Goal: Task Accomplishment & Management: Use online tool/utility

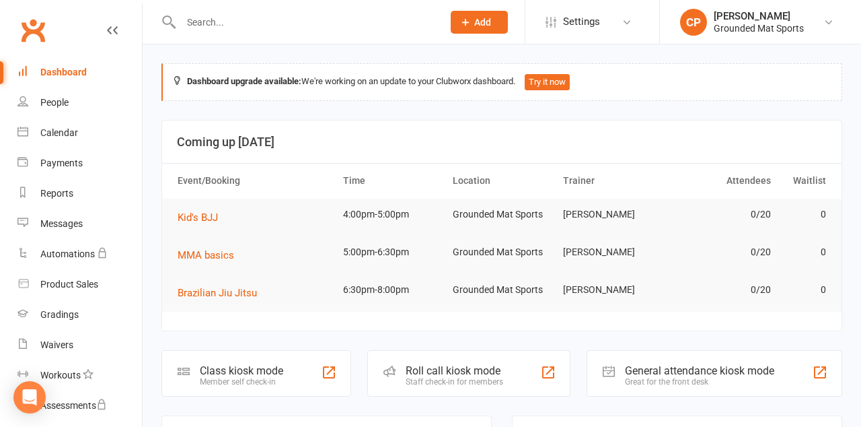
click at [257, 359] on div "Class kiosk mode Member self check-in" at bounding box center [257, 373] width 190 height 46
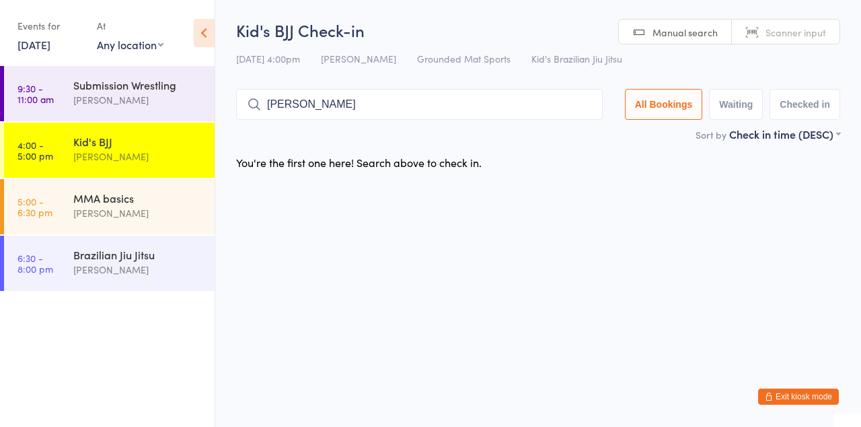
type input "[PERSON_NAME]"
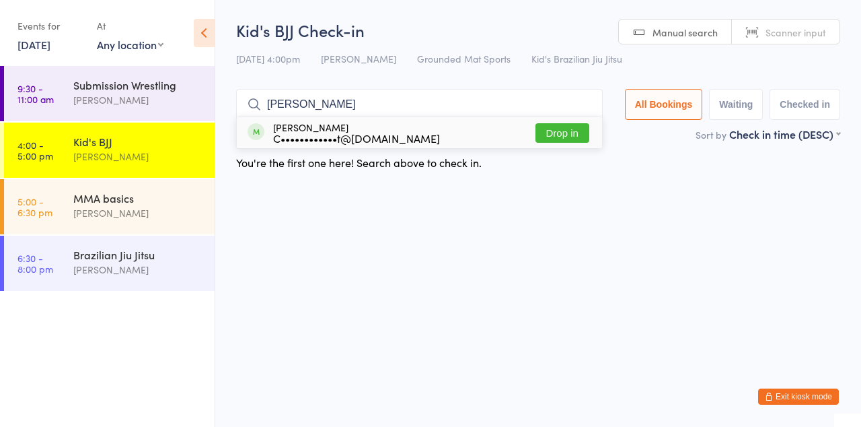
click at [585, 136] on button "Drop in" at bounding box center [563, 133] width 54 height 20
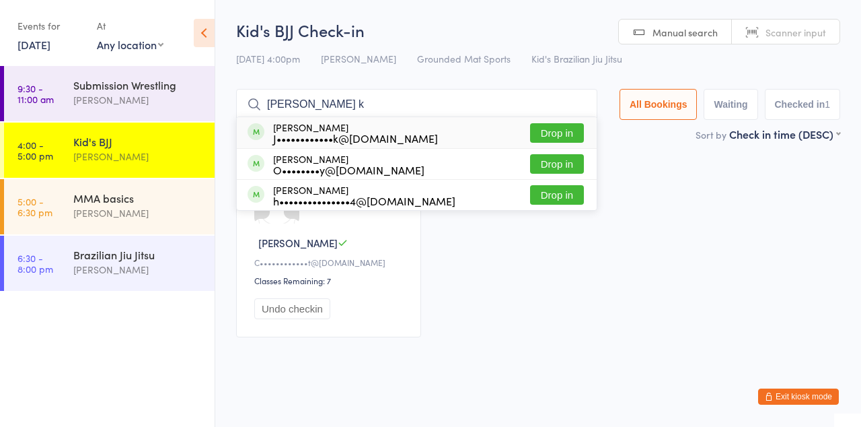
type input "[PERSON_NAME] k"
click at [569, 132] on button "Drop in" at bounding box center [557, 133] width 54 height 20
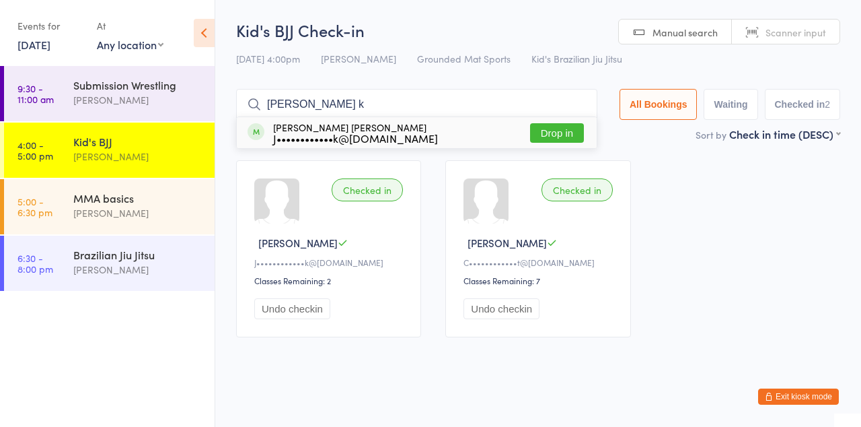
type input "[PERSON_NAME] k"
click at [562, 135] on button "Drop in" at bounding box center [557, 133] width 54 height 20
